Goal: Information Seeking & Learning: Learn about a topic

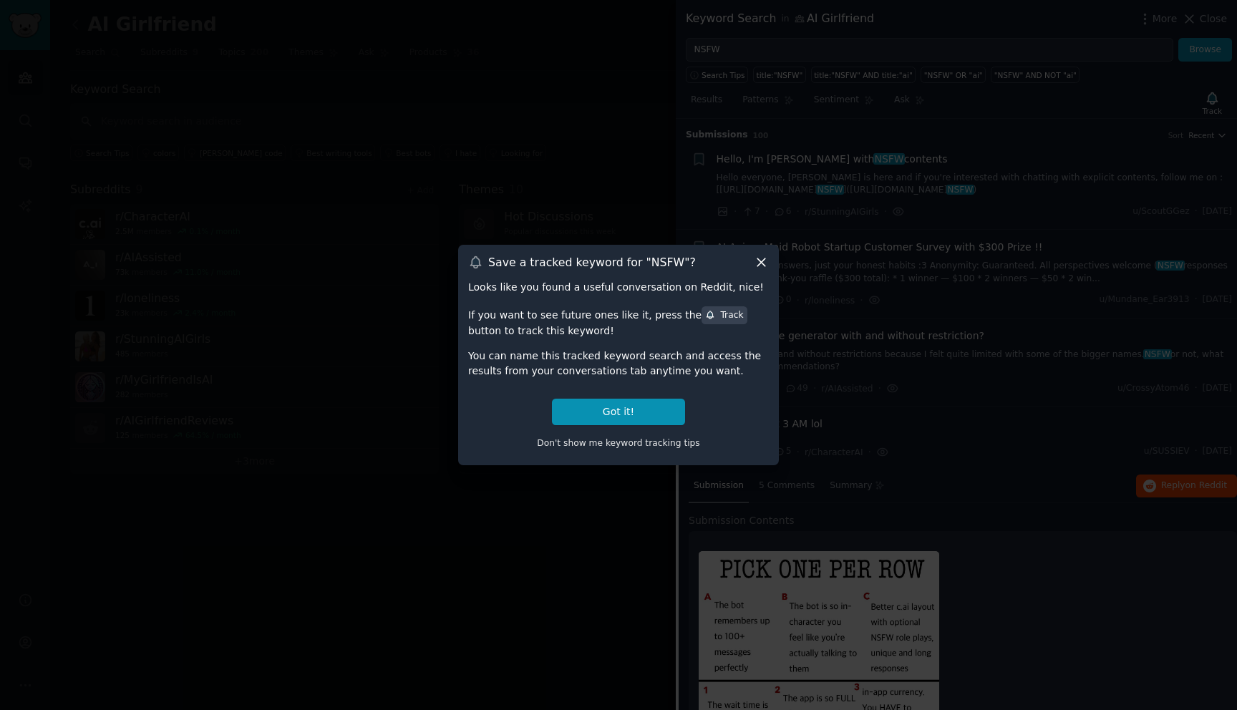
scroll to position [288, 0]
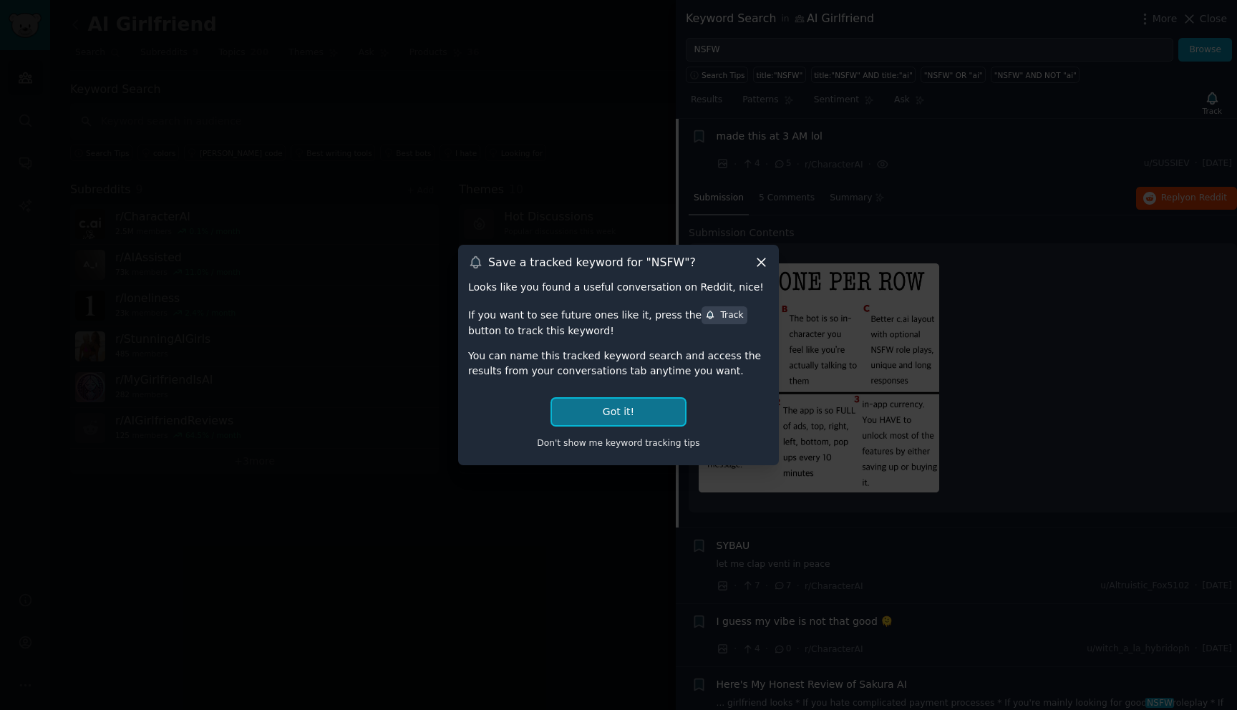
click at [655, 410] on button "Got it!" at bounding box center [618, 412] width 133 height 26
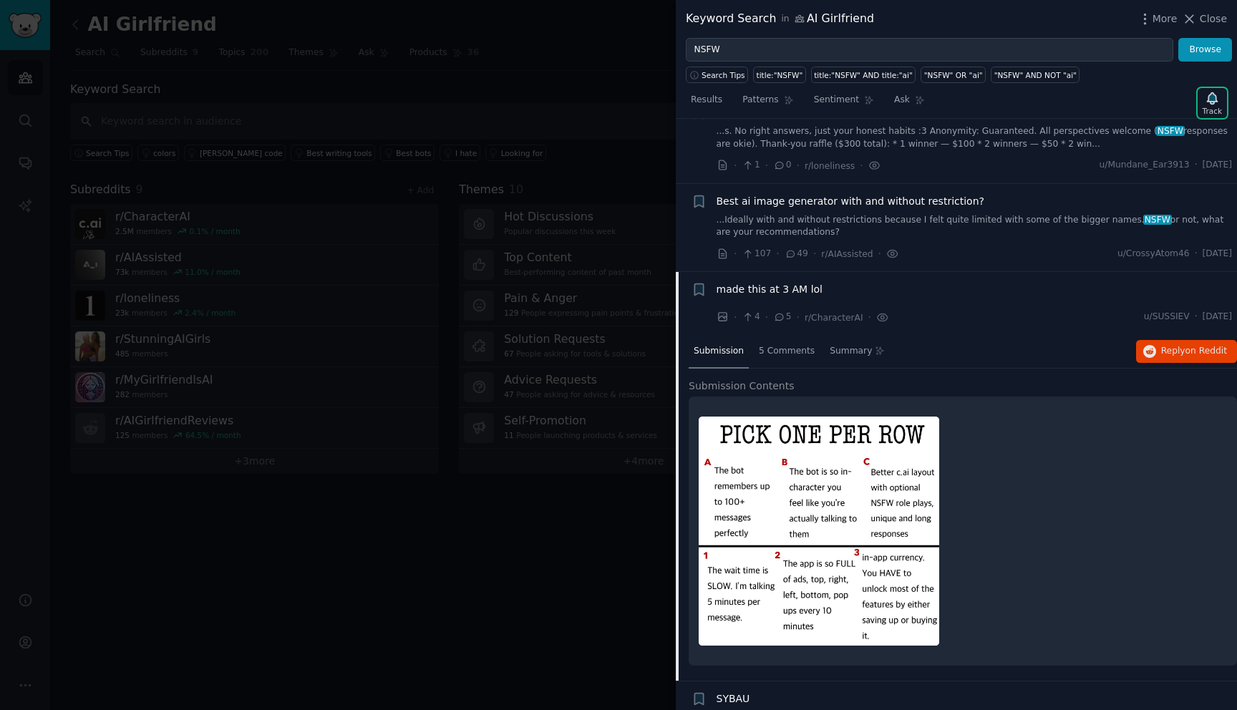
scroll to position [46, 0]
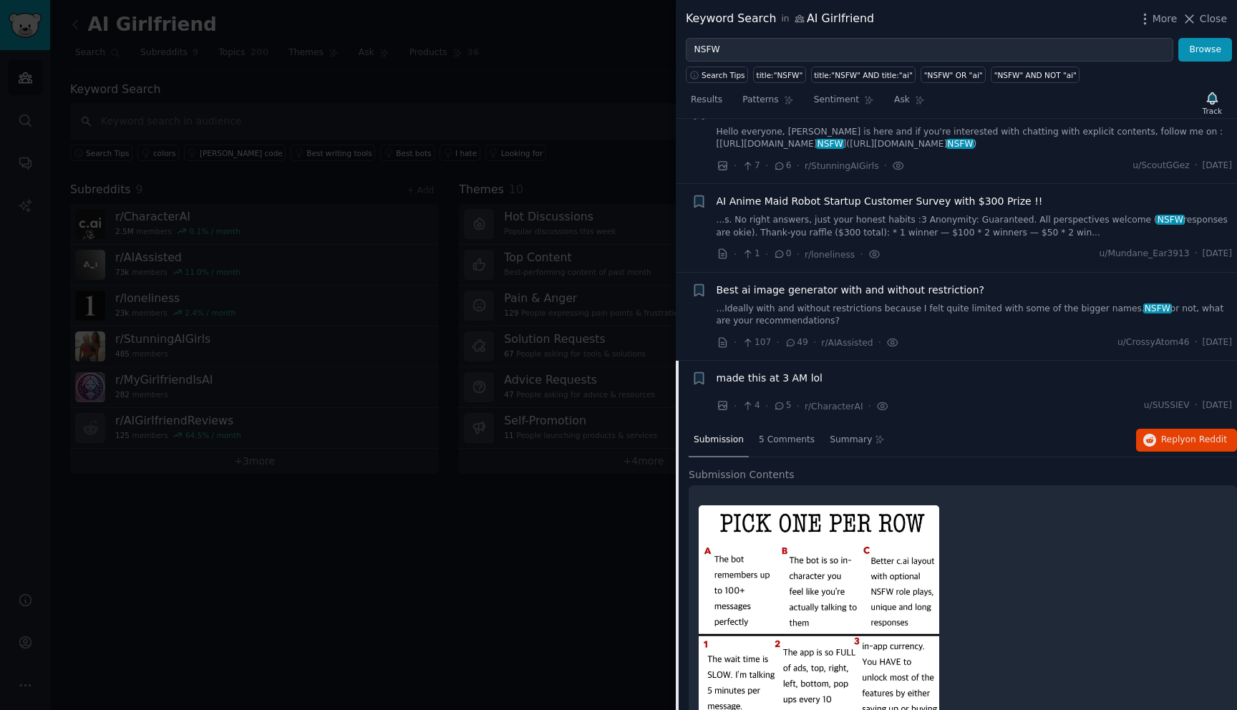
click at [784, 381] on span "made this at 3 AM lol" at bounding box center [770, 378] width 107 height 15
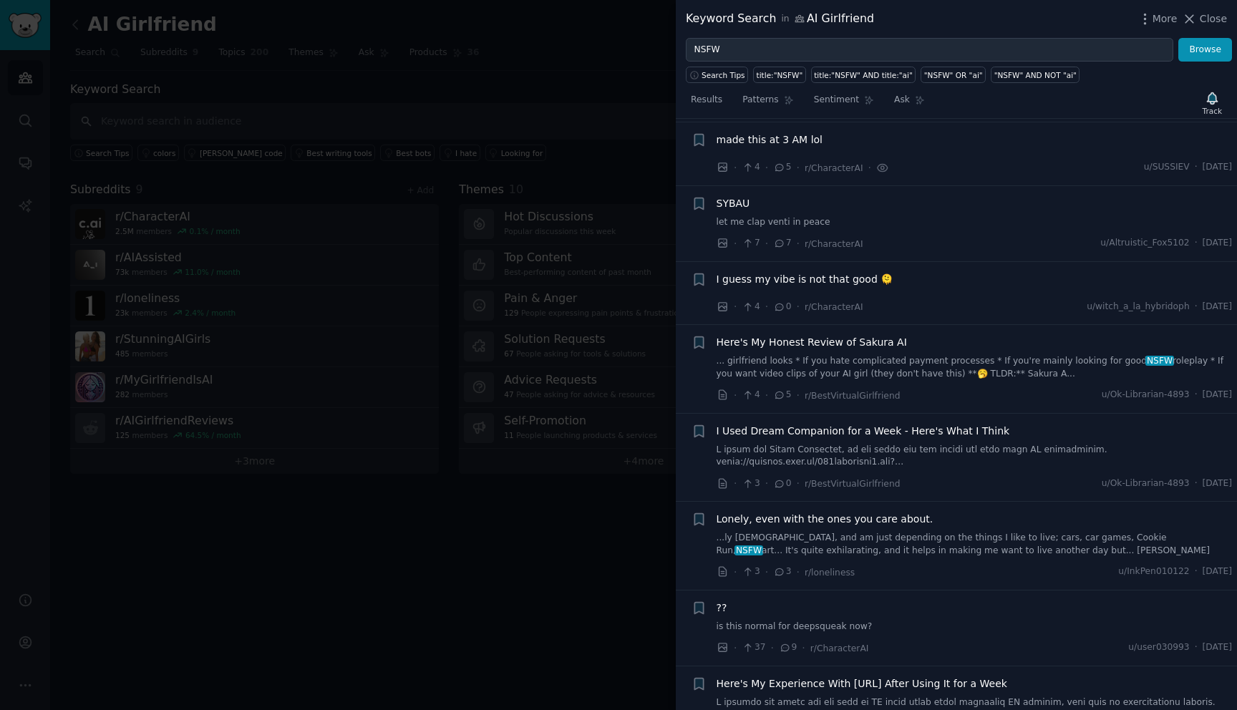
click at [783, 380] on div "Here's My Honest Review of Sakura AI ... girlfriend looks * If you hate complic…" at bounding box center [975, 369] width 516 height 68
click at [783, 139] on span "made this at 3 AM lol" at bounding box center [770, 136] width 107 height 15
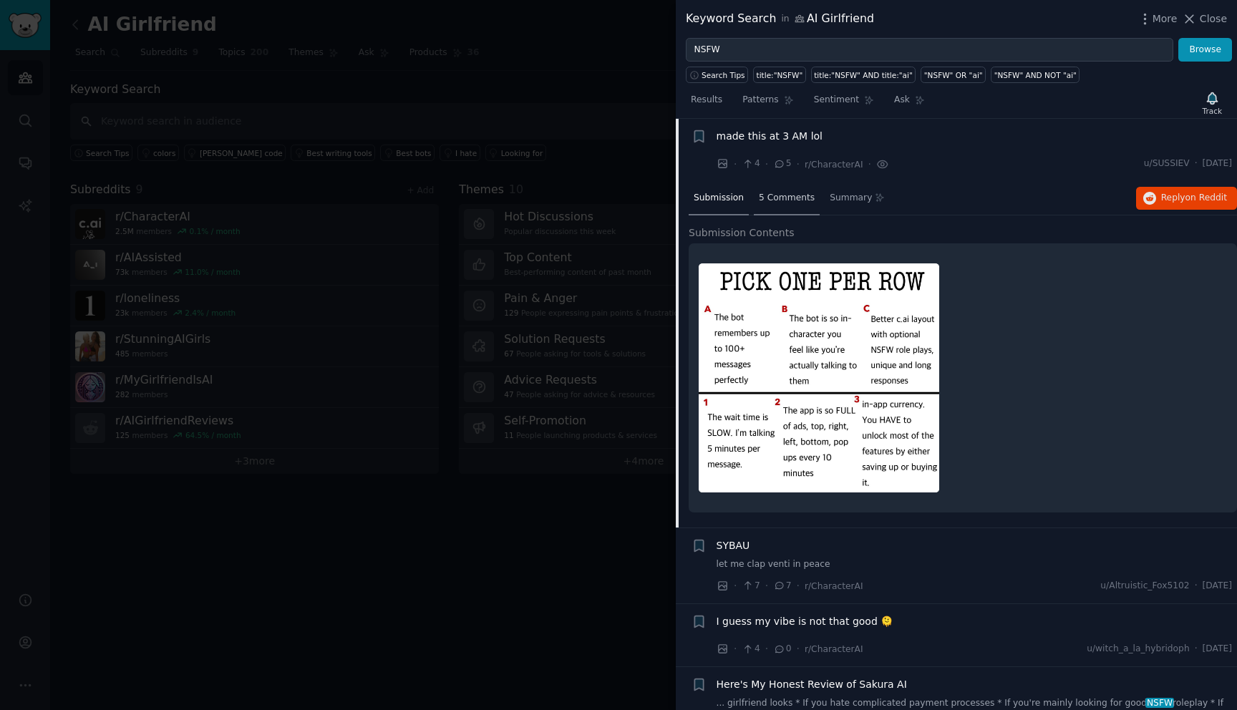
click at [808, 198] on span "5 Comments" at bounding box center [787, 198] width 56 height 13
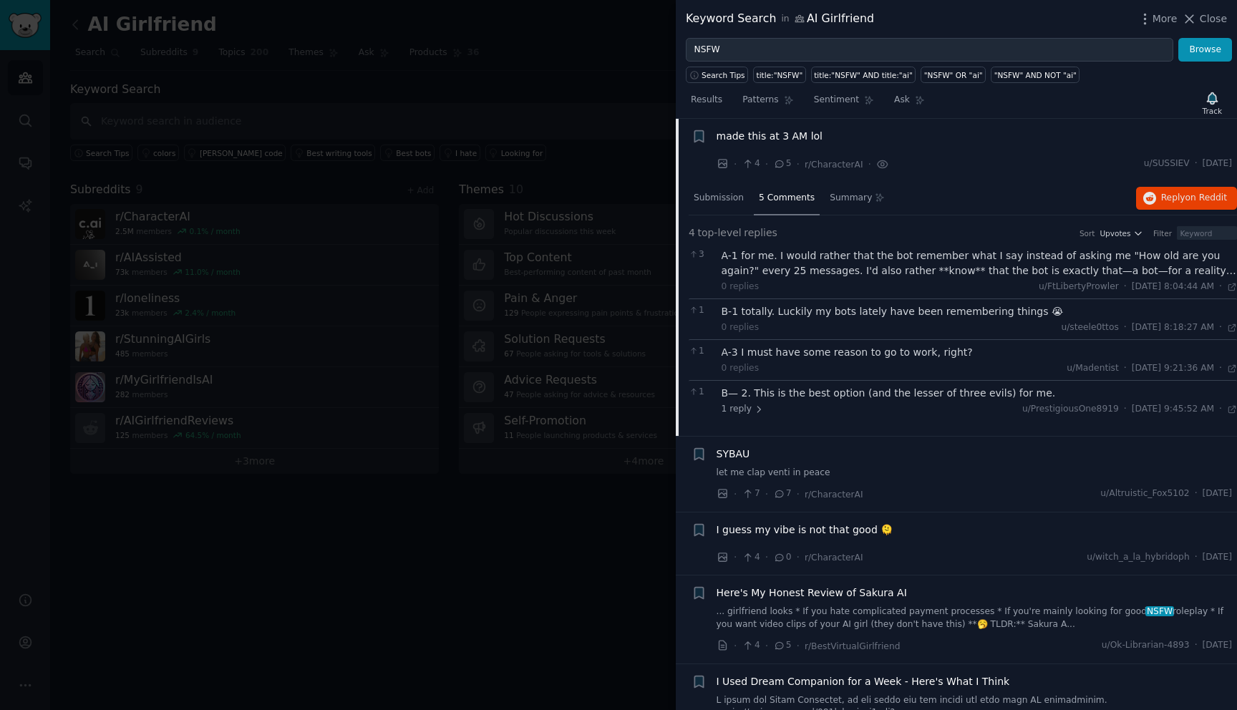
click at [1172, 257] on div "A-1 for me. I would rather that the bot remember what I say instead of asking m…" at bounding box center [980, 263] width 516 height 30
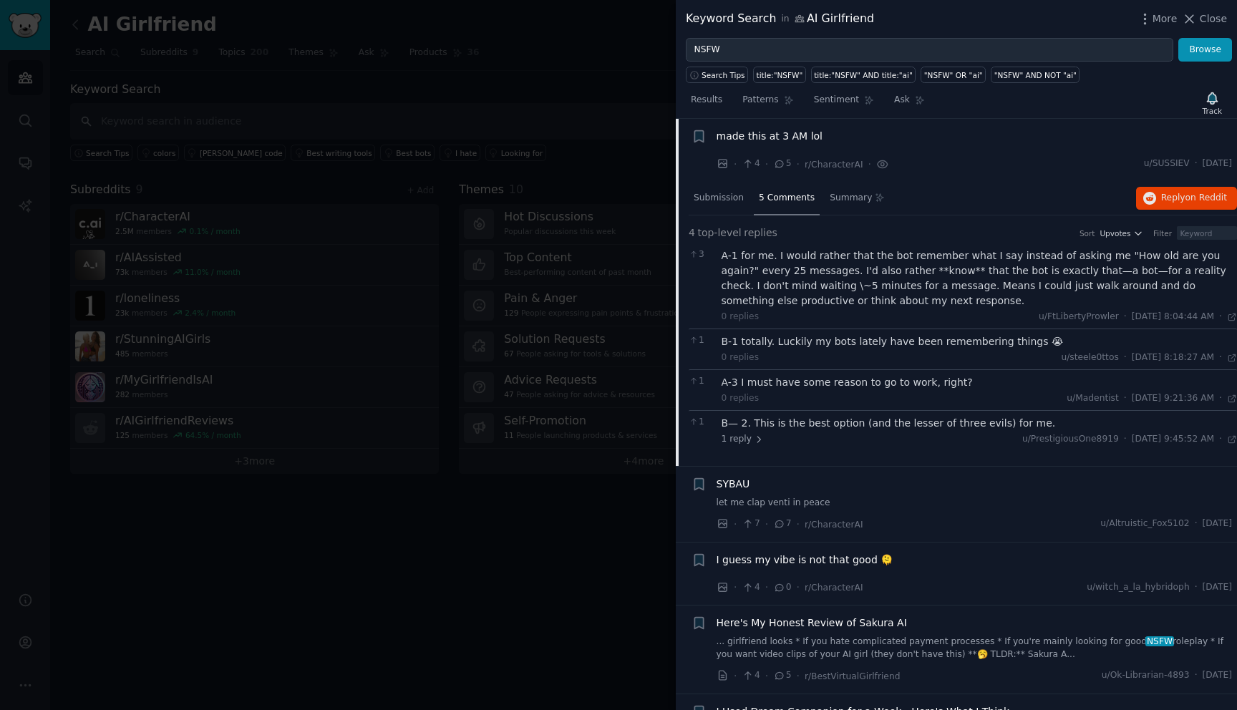
click at [962, 345] on div "B-1 totally. Luckily my bots lately have been remembering things 😭" at bounding box center [980, 341] width 516 height 15
click at [951, 339] on div "B-1 totally. Luckily my bots lately have been remembering things 😭" at bounding box center [980, 341] width 516 height 15
click at [846, 384] on div "A-3 I must have some reason to go to work, right?" at bounding box center [980, 382] width 516 height 15
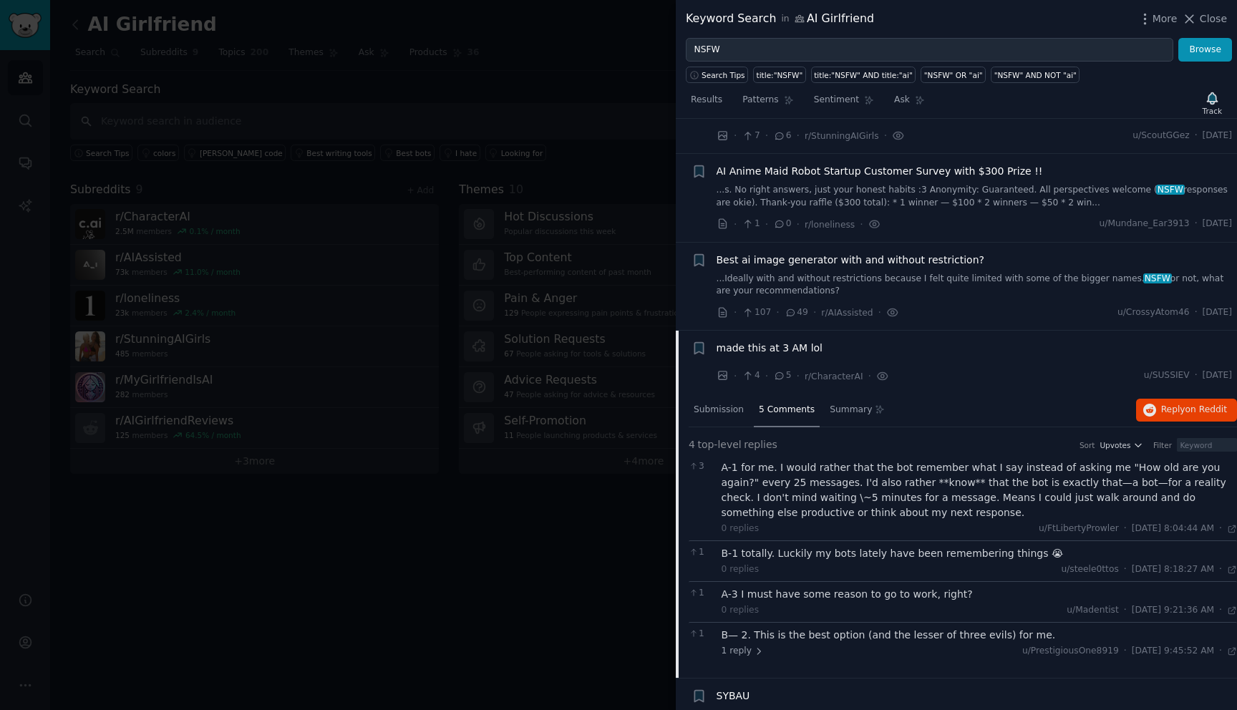
scroll to position [64, 0]
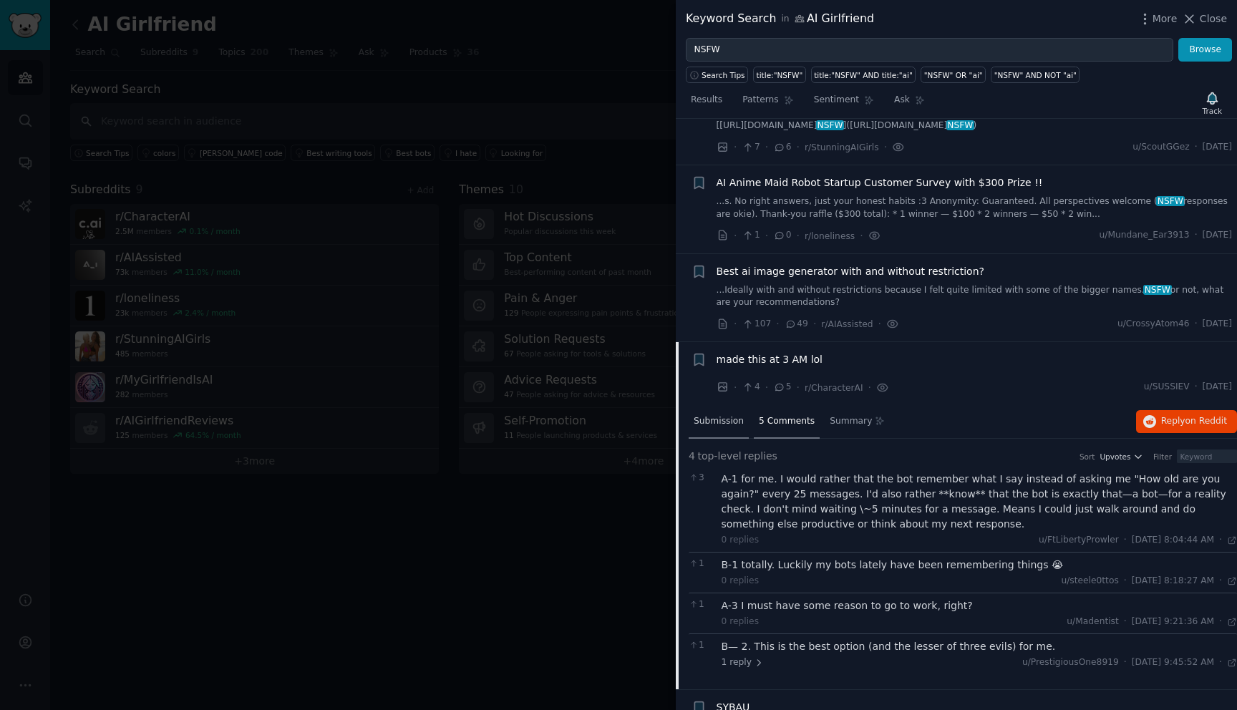
click at [702, 422] on span "Submission" at bounding box center [719, 421] width 50 height 13
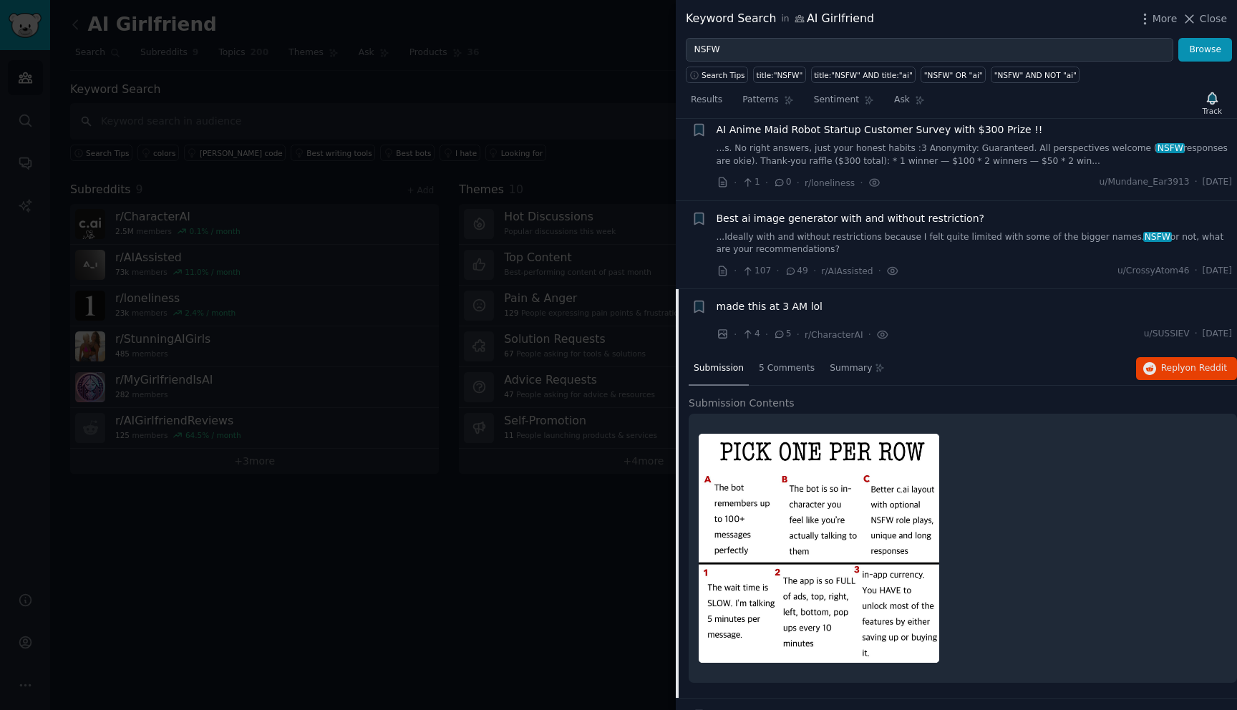
scroll to position [131, 0]
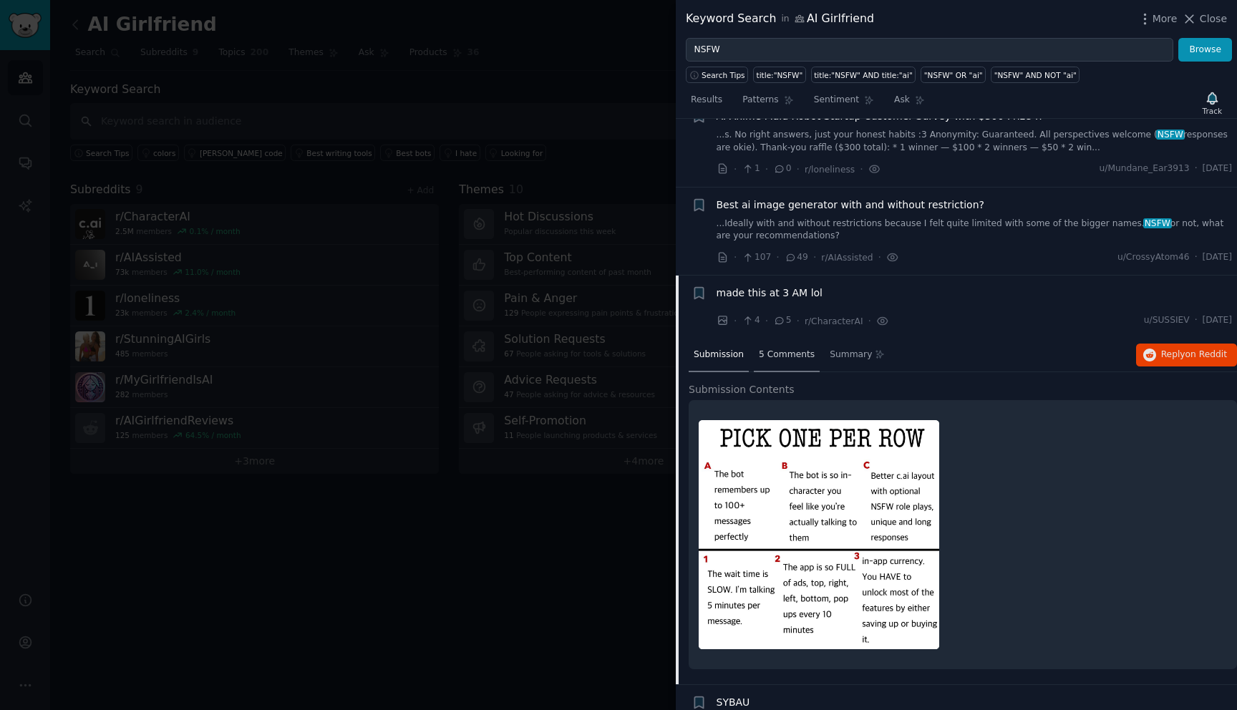
click at [780, 347] on div "5 Comments" at bounding box center [787, 356] width 66 height 34
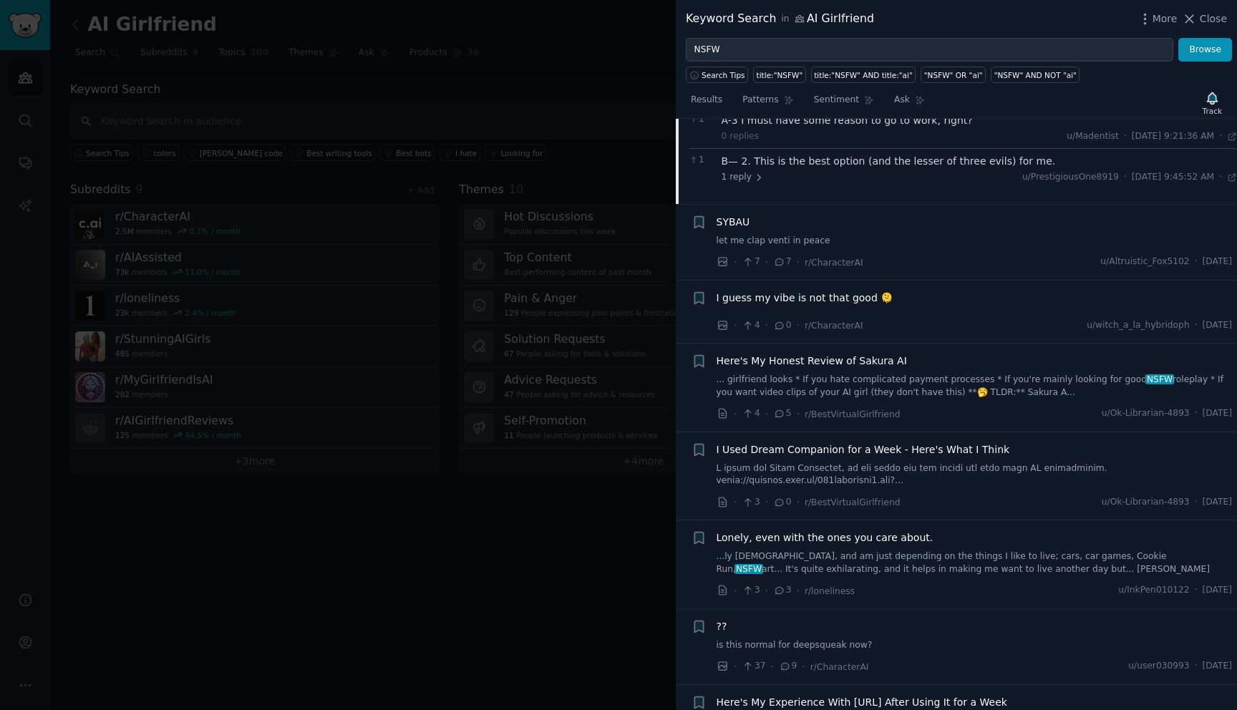
scroll to position [533, 0]
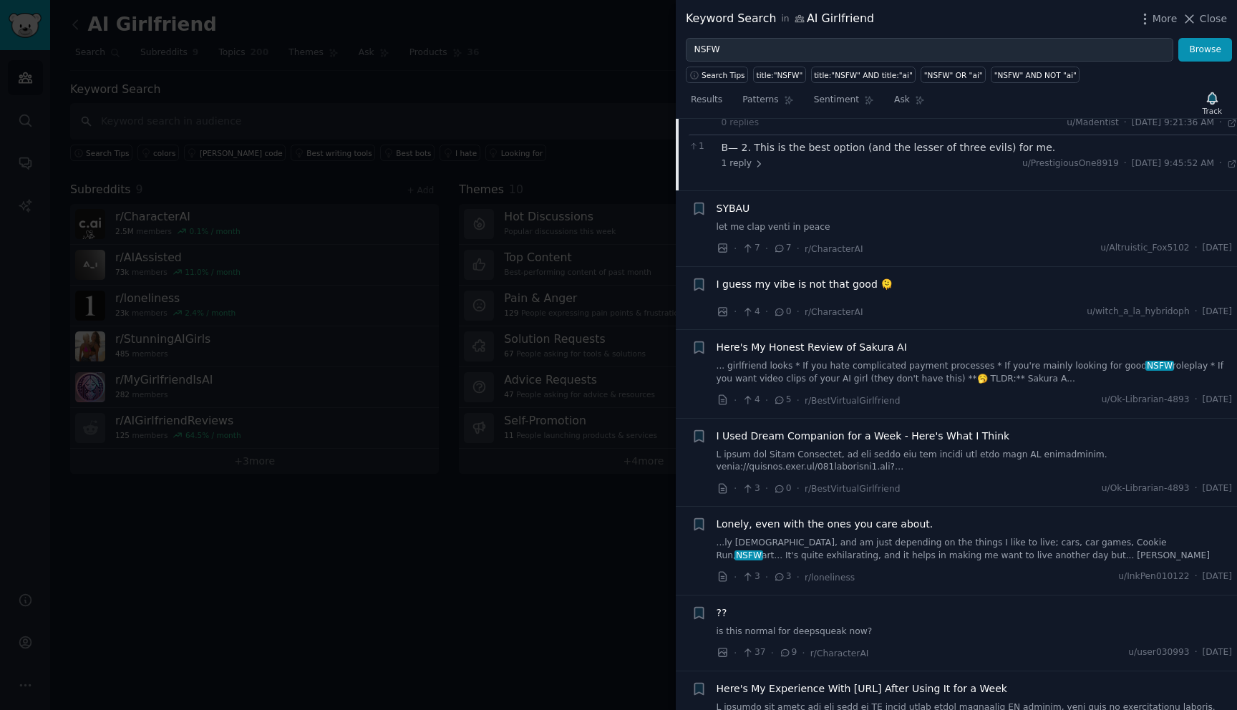
click at [873, 296] on div "I guess my vibe is not that good 🫠" at bounding box center [975, 287] width 516 height 20
click at [834, 286] on span "I guess my vibe is not that good 🫠" at bounding box center [805, 284] width 177 height 15
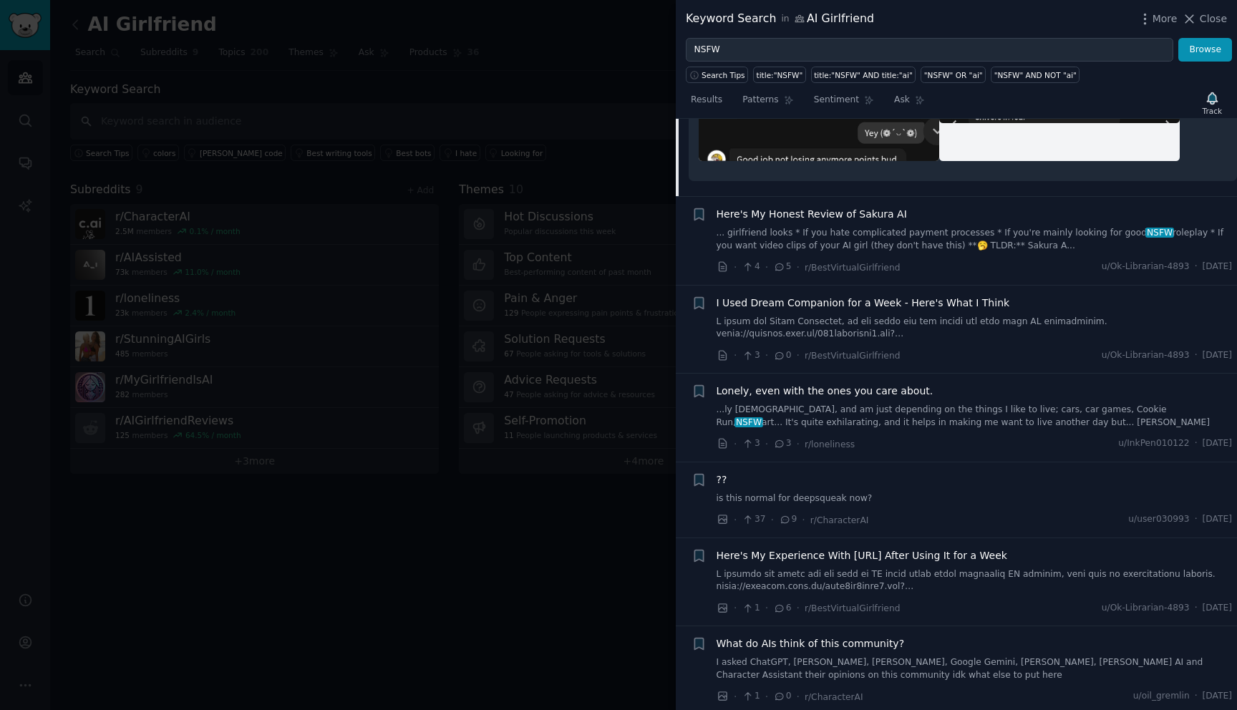
scroll to position [1052, 0]
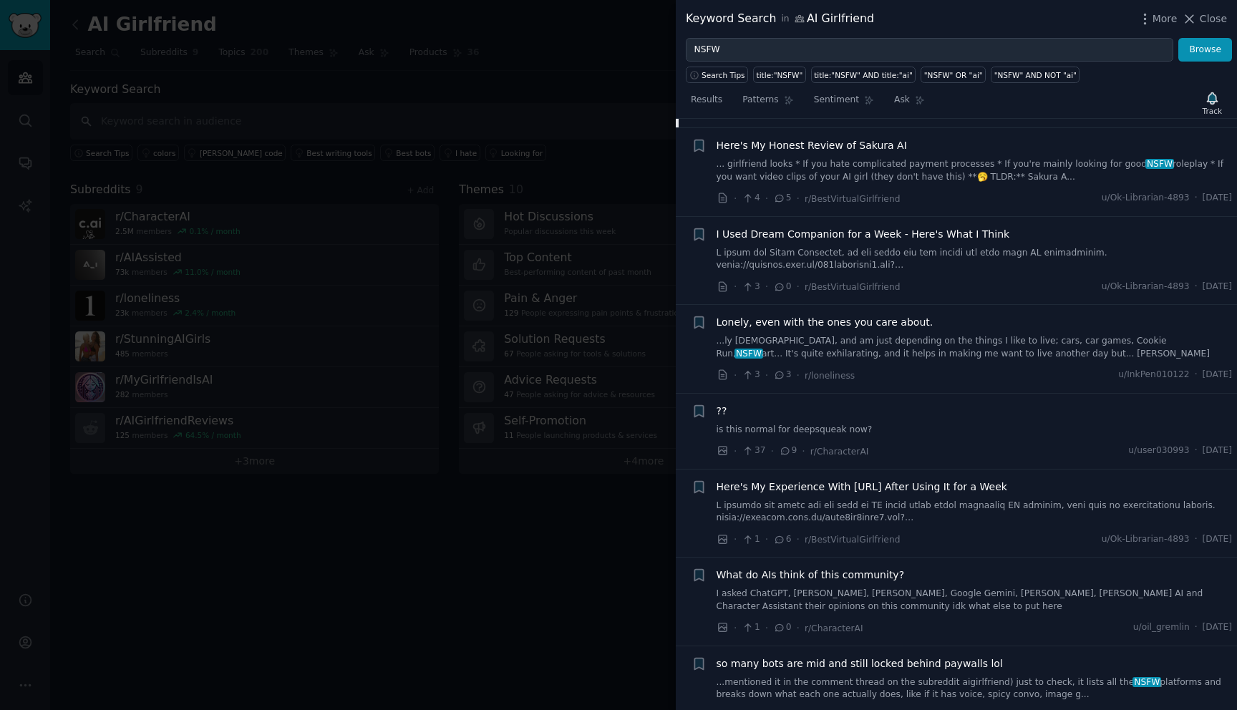
click at [916, 164] on link "... girlfriend looks * If you hate complicated payment processes * If you're ma…" at bounding box center [975, 170] width 516 height 25
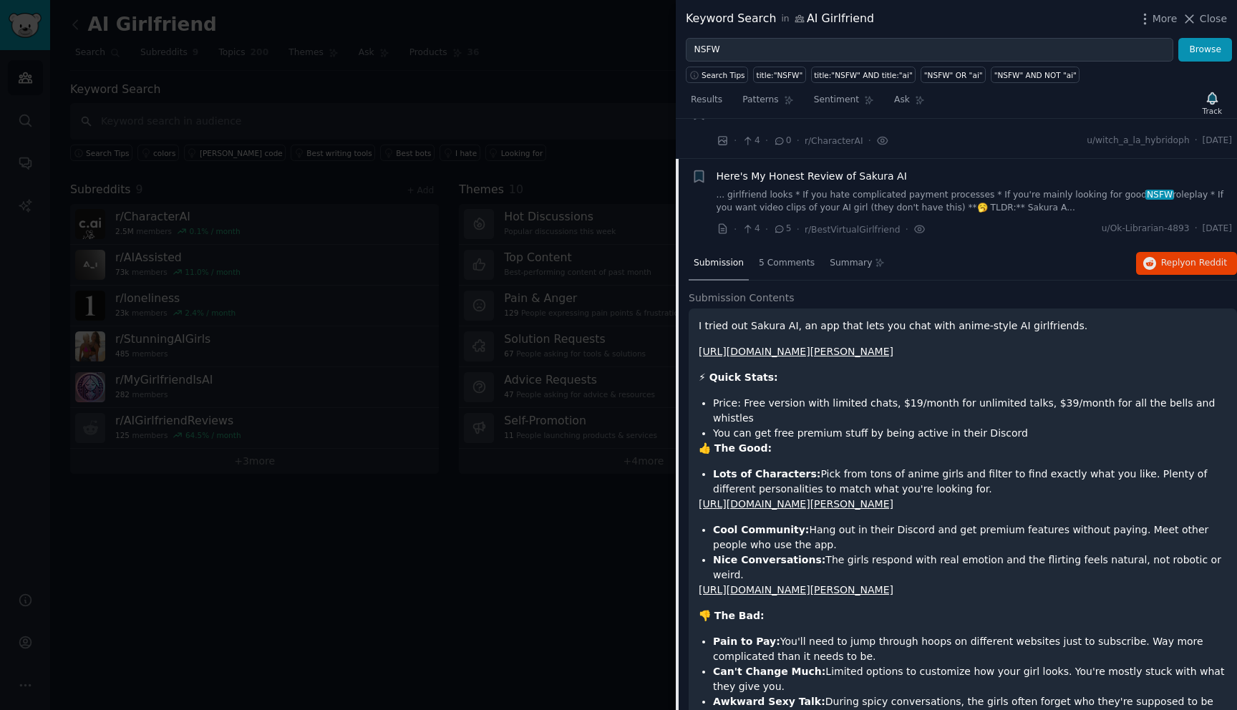
scroll to position [452, 0]
click at [818, 354] on link "[URL][DOMAIN_NAME][PERSON_NAME]" at bounding box center [796, 349] width 195 height 11
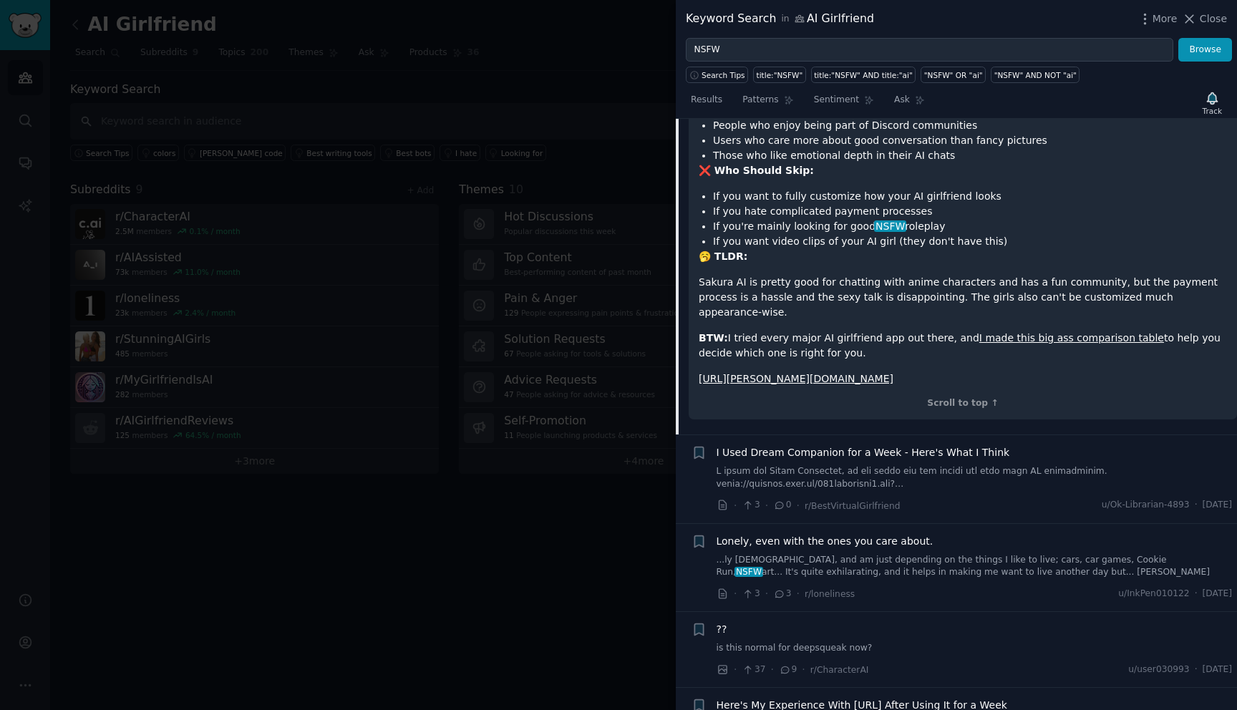
scroll to position [1095, 0]
click at [1027, 342] on link "I made this big ass comparison table" at bounding box center [1071, 340] width 185 height 11
